Goal: Information Seeking & Learning: Check status

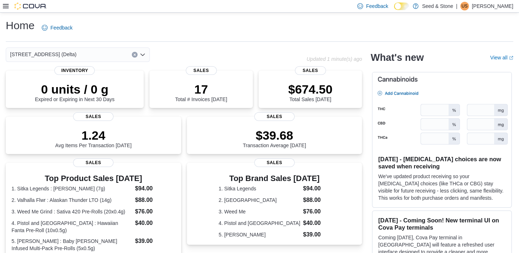
click at [142, 54] on icon "Open list of options" at bounding box center [143, 55] width 6 height 6
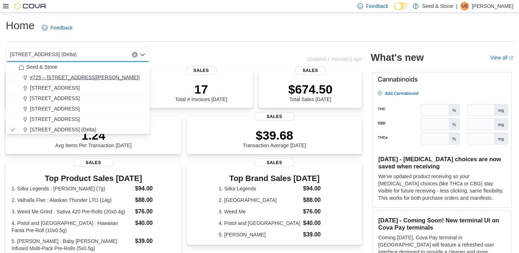
click at [126, 75] on span "#725 – 19800 Lougheed Hwy (Pitt Meadows)" at bounding box center [85, 77] width 110 height 7
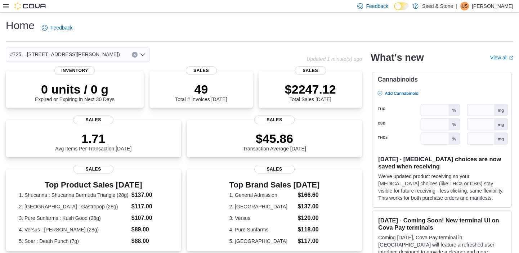
click at [143, 55] on icon "Open list of options" at bounding box center [143, 55] width 4 height 2
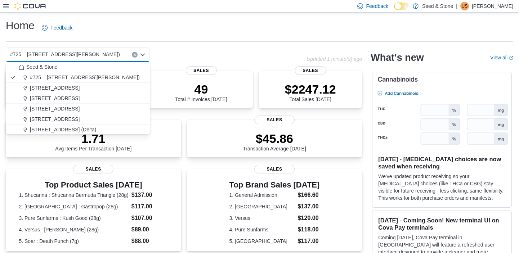
click at [97, 85] on div "1502 Admirals Road" at bounding box center [82, 87] width 127 height 7
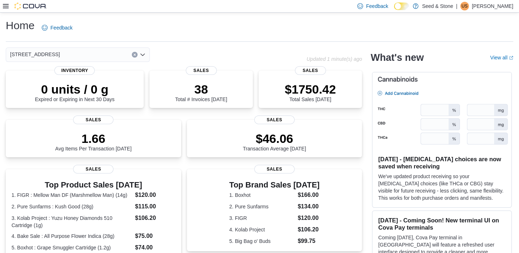
click at [144, 54] on icon "Open list of options" at bounding box center [143, 55] width 4 height 2
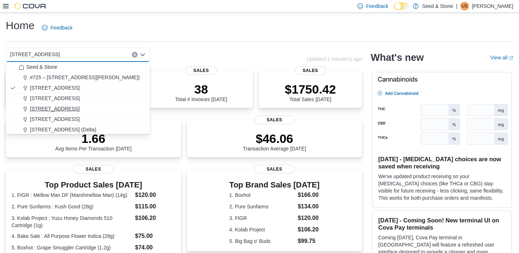
click at [72, 110] on span "512 Young Drive (Coquitlam)" at bounding box center [55, 108] width 50 height 7
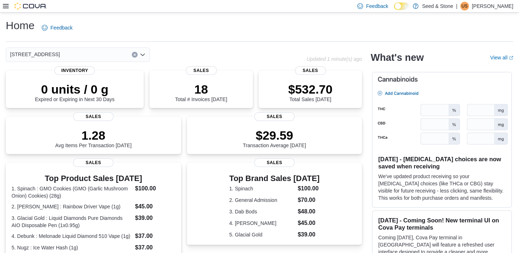
click at [144, 54] on icon "Open list of options" at bounding box center [143, 55] width 4 height 2
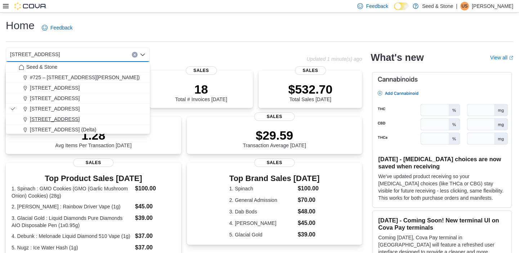
click at [74, 119] on span "590 Old Hope Princeton Way (Hope)" at bounding box center [55, 119] width 50 height 7
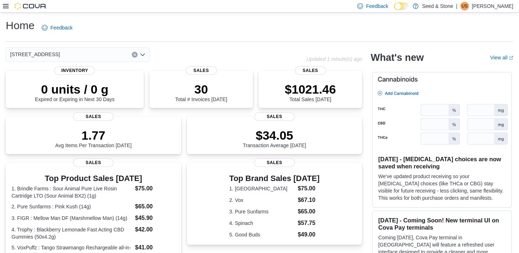
click at [142, 55] on icon "Open list of options" at bounding box center [143, 55] width 4 height 2
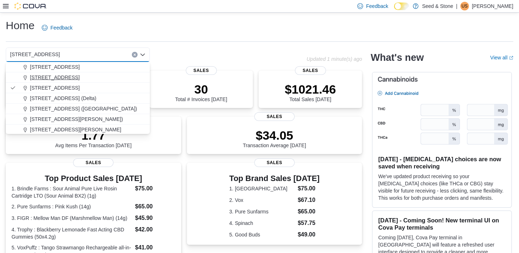
scroll to position [32, 0]
click at [75, 94] on span "[STREET_ADDRESS] (Delta)" at bounding box center [63, 97] width 66 height 7
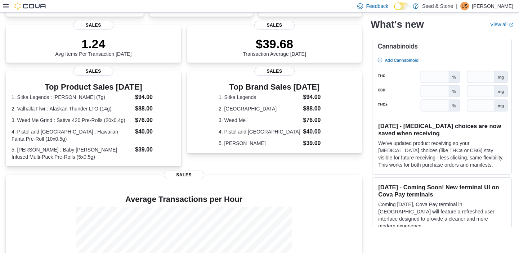
scroll to position [0, 0]
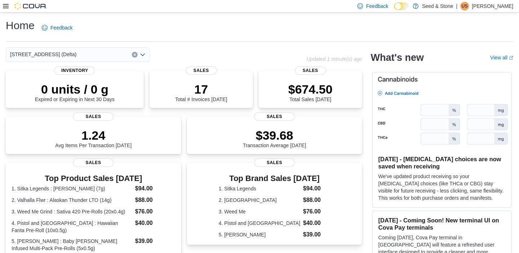
click at [144, 54] on icon "Open list of options" at bounding box center [143, 55] width 6 height 6
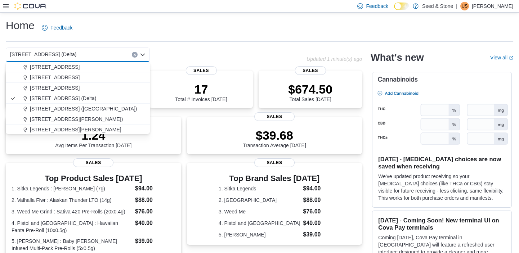
scroll to position [32, 0]
click at [83, 107] on span "616 Fort St. (Bay Centre)" at bounding box center [83, 107] width 107 height 7
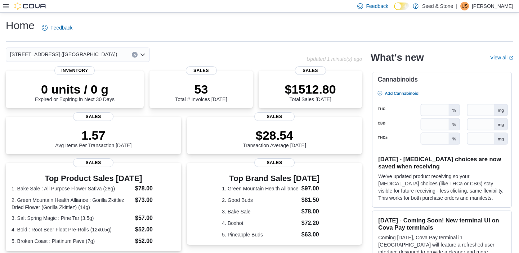
click at [143, 52] on icon "Open list of options" at bounding box center [143, 55] width 6 height 6
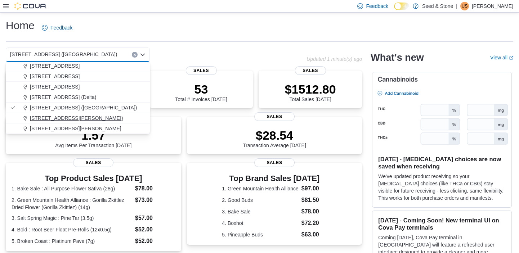
click at [96, 116] on span "8050 Lickman Road # 103 (Chilliwack)" at bounding box center [76, 118] width 93 height 7
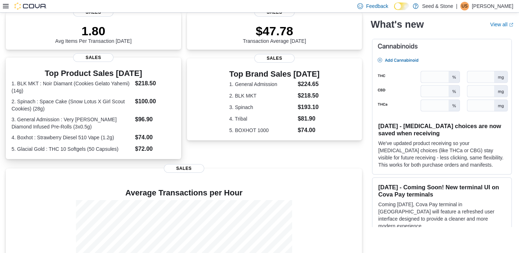
scroll to position [0, 0]
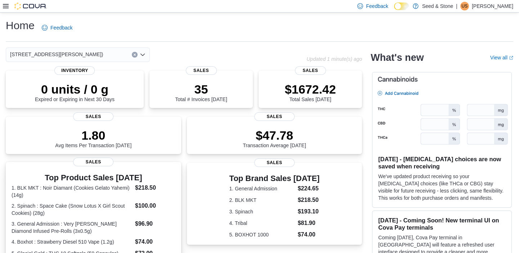
click at [142, 55] on icon "Open list of options" at bounding box center [143, 55] width 4 height 2
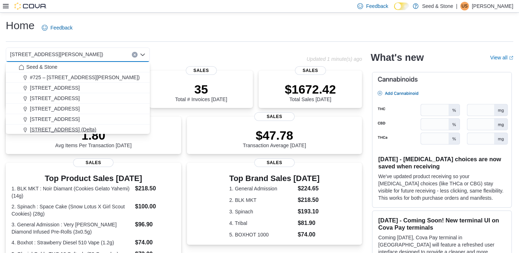
click at [72, 127] on span "[STREET_ADDRESS] (Delta)" at bounding box center [63, 129] width 66 height 7
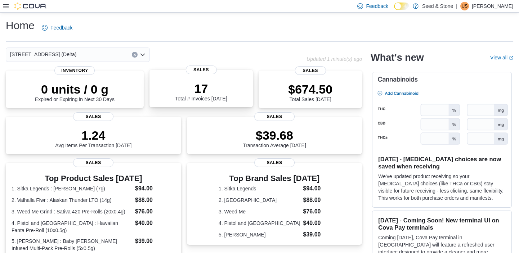
click at [206, 67] on span "Sales" at bounding box center [201, 70] width 31 height 9
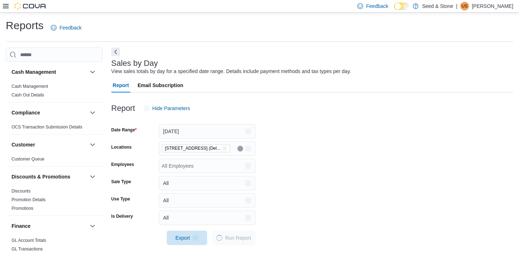
scroll to position [6, 0]
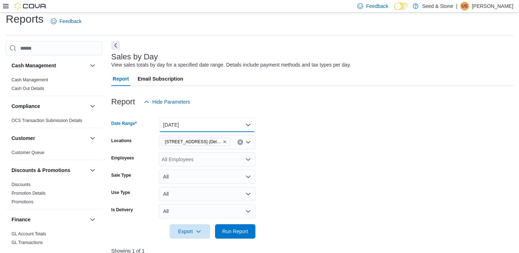
click at [249, 126] on button "[DATE]" at bounding box center [207, 125] width 97 height 14
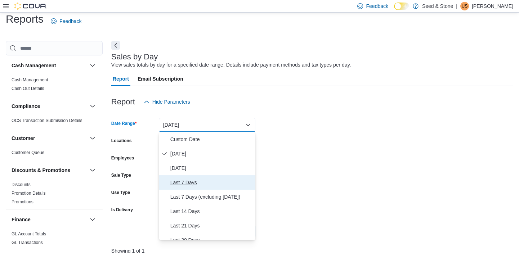
click at [190, 184] on span "Last 7 Days" at bounding box center [211, 182] width 82 height 9
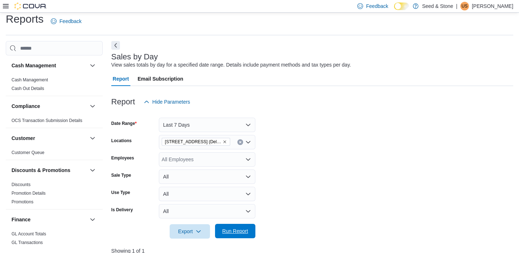
click at [231, 228] on span "Run Report" at bounding box center [235, 231] width 26 height 7
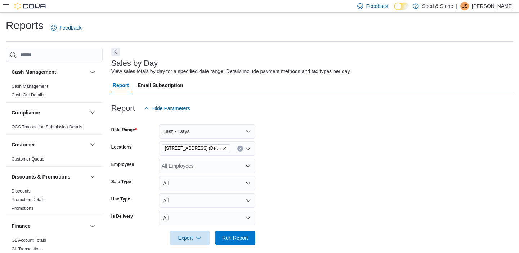
scroll to position [6, 0]
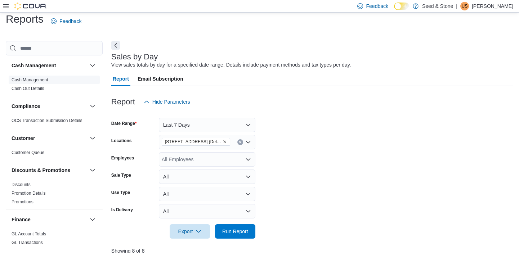
click at [36, 77] on link "Cash Management" at bounding box center [30, 79] width 36 height 5
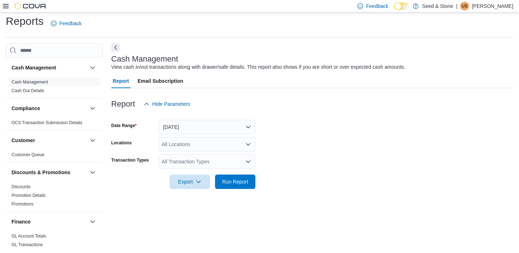
click at [6, 7] on icon at bounding box center [6, 6] width 6 height 6
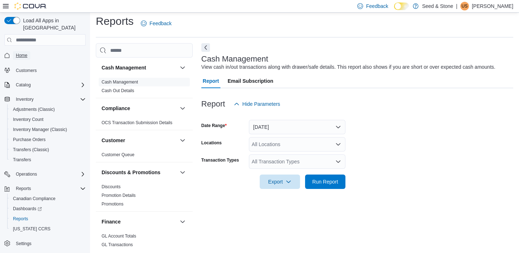
click at [23, 53] on span "Home" at bounding box center [22, 56] width 12 height 6
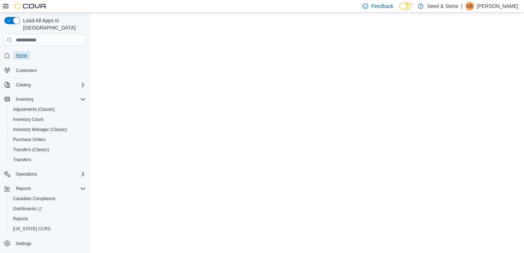
click at [19, 53] on span "Home" at bounding box center [22, 56] width 12 height 6
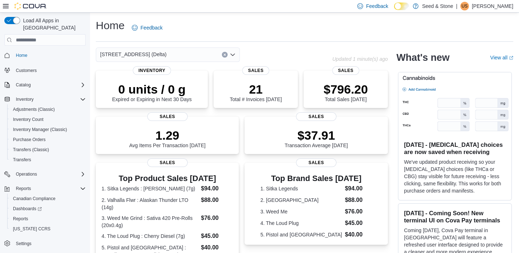
click at [233, 53] on icon "Open list of options" at bounding box center [233, 55] width 6 height 6
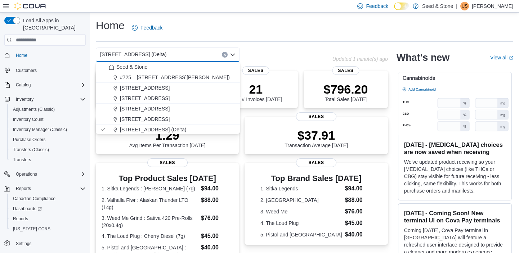
click at [170, 108] on span "512 Young Drive (Coquitlam)" at bounding box center [145, 108] width 50 height 7
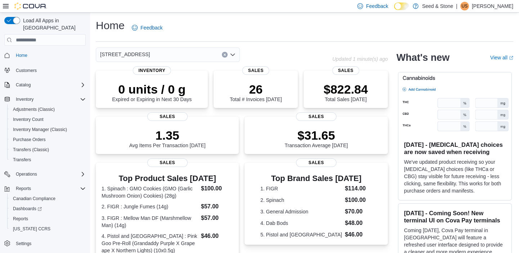
click at [233, 54] on icon "Open list of options" at bounding box center [233, 55] width 6 height 6
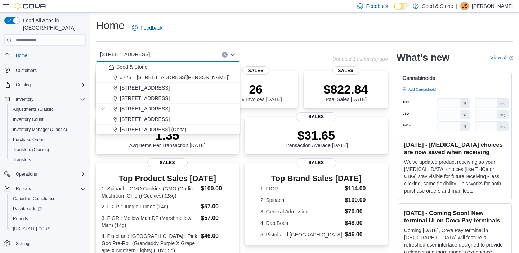
click at [165, 129] on span "[STREET_ADDRESS] (Delta)" at bounding box center [153, 129] width 66 height 7
